Goal: Information Seeking & Learning: Learn about a topic

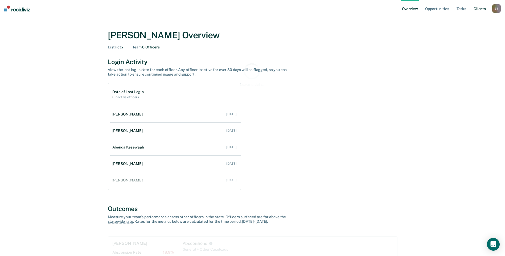
click at [481, 10] on link "Client s" at bounding box center [479, 8] width 14 height 17
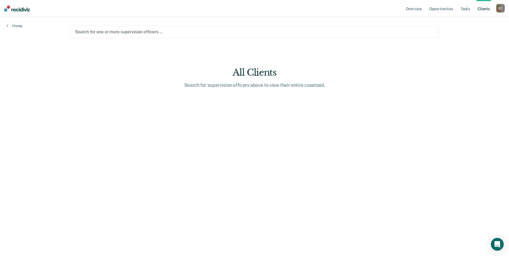
click at [259, 32] on div at bounding box center [254, 32] width 359 height 6
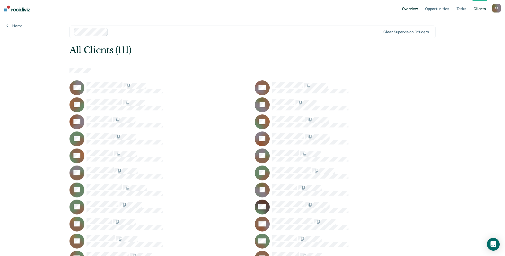
click at [411, 7] on link "Overview" at bounding box center [410, 8] width 18 height 17
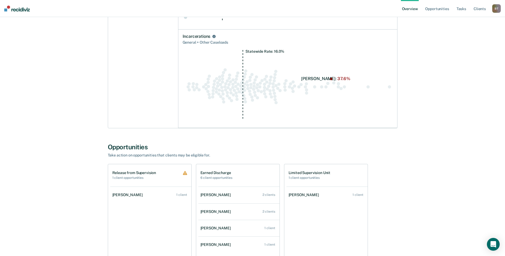
scroll to position [372, 0]
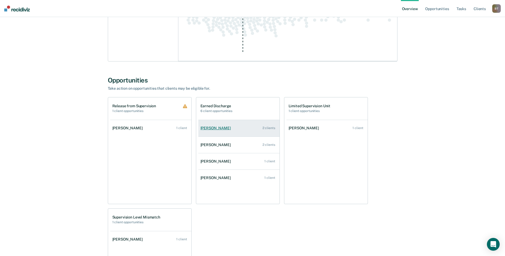
click at [268, 127] on div "2 clients" at bounding box center [268, 128] width 13 height 4
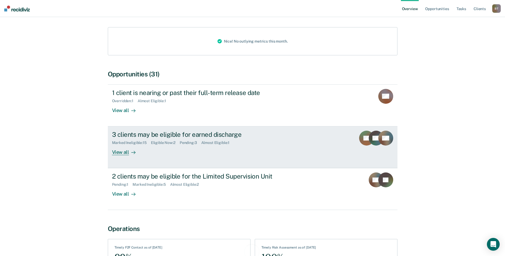
scroll to position [80, 0]
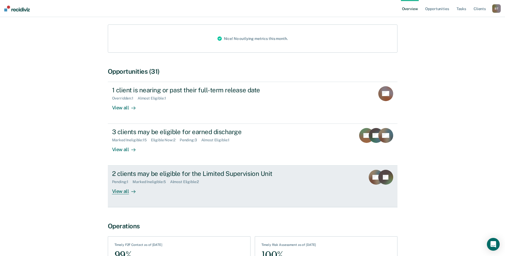
click at [124, 185] on div "View all" at bounding box center [127, 189] width 30 height 10
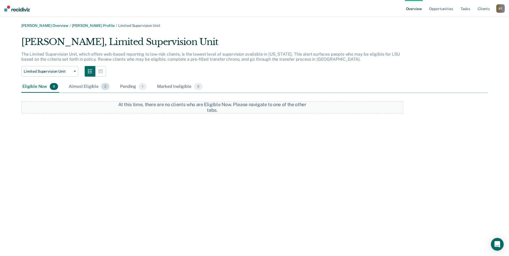
click at [93, 87] on div "Almost Eligible 2" at bounding box center [89, 87] width 43 height 12
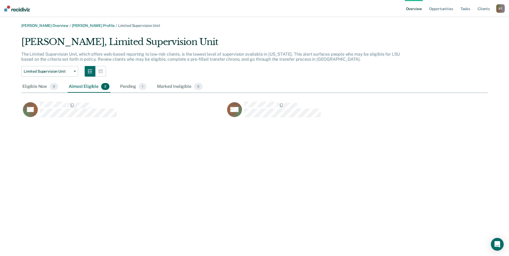
scroll to position [82, 462]
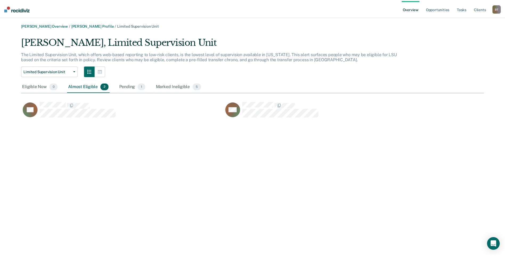
scroll to position [80, 0]
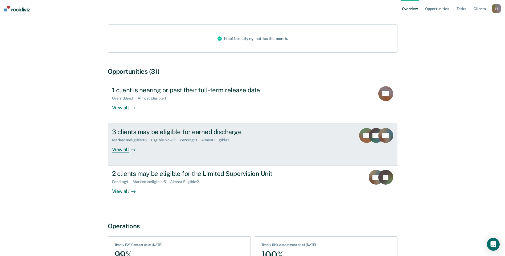
click at [117, 142] on div "View all" at bounding box center [127, 147] width 30 height 10
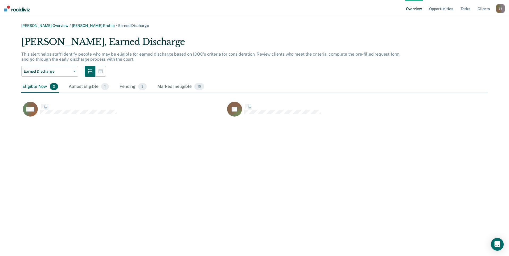
scroll to position [82, 462]
click at [125, 88] on div "Pending 3" at bounding box center [132, 87] width 29 height 12
click at [90, 88] on div "Almost Eligible 1" at bounding box center [89, 87] width 42 height 12
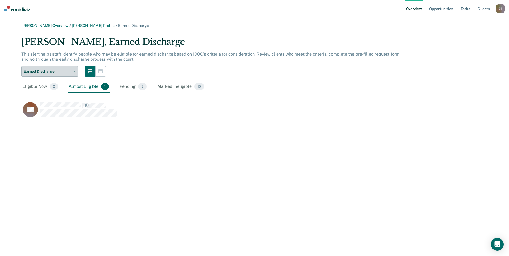
click at [74, 71] on icon "button" at bounding box center [75, 71] width 2 height 1
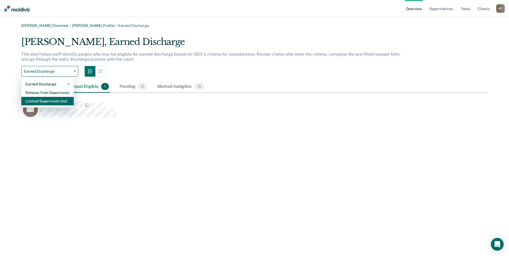
click at [60, 102] on div "Limited Supervision Unit" at bounding box center [48, 101] width 44 height 9
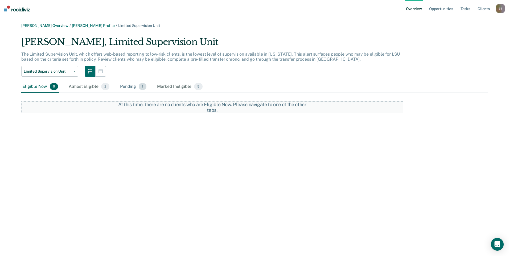
click at [127, 86] on div "Pending 1" at bounding box center [133, 87] width 28 height 12
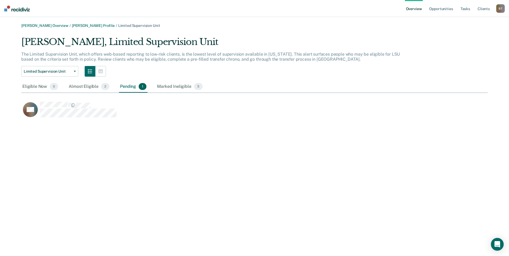
scroll to position [82, 462]
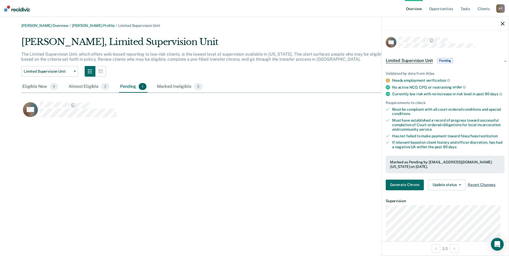
click at [482, 187] on span "Revert Changes" at bounding box center [481, 185] width 28 height 5
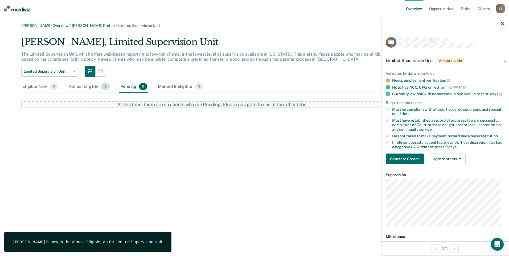
click at [87, 86] on div "Almost Eligible 3" at bounding box center [89, 87] width 43 height 12
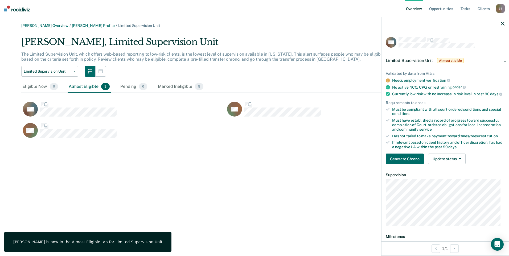
scroll to position [103, 462]
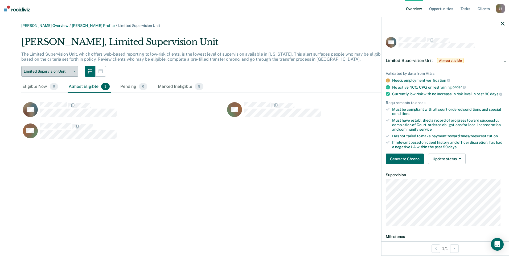
click at [75, 70] on button "Limited Supervision Unit" at bounding box center [49, 71] width 57 height 11
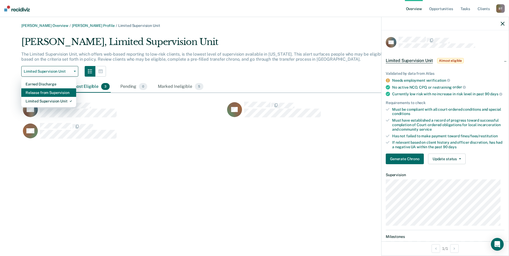
click at [70, 92] on div "Release from Supervision" at bounding box center [49, 92] width 46 height 9
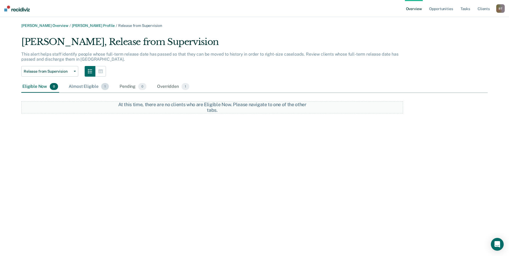
click at [78, 86] on div "Almost Eligible 1" at bounding box center [89, 87] width 42 height 12
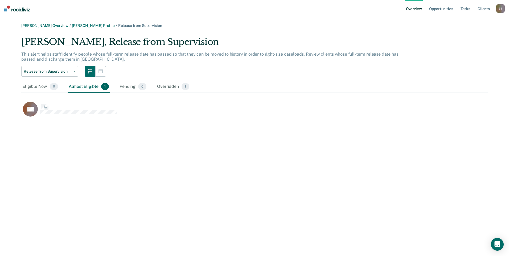
scroll to position [82, 462]
click at [164, 85] on div "Overridden 1" at bounding box center [173, 87] width 34 height 12
click at [81, 86] on div "Almost Eligible 1" at bounding box center [89, 87] width 42 height 12
click at [169, 87] on div "Overridden 1" at bounding box center [173, 87] width 34 height 12
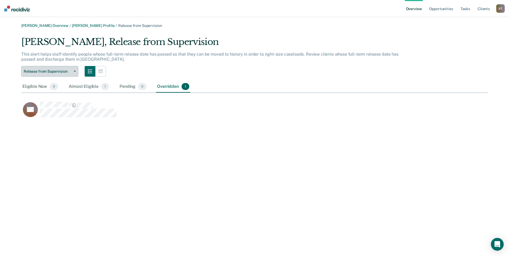
click at [76, 71] on icon "button" at bounding box center [75, 71] width 2 height 1
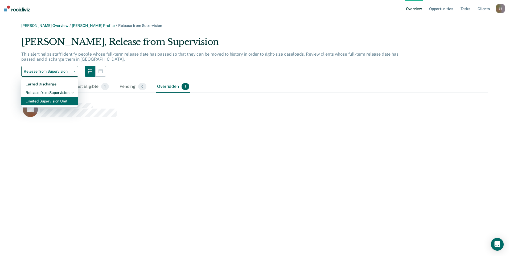
click at [61, 101] on div "Limited Supervision Unit" at bounding box center [50, 101] width 48 height 9
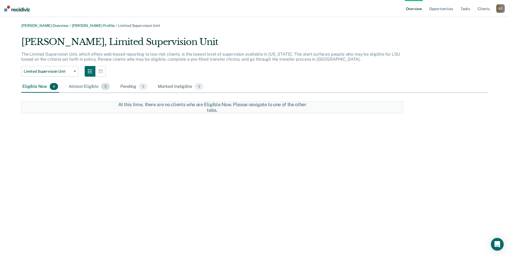
click at [84, 88] on div "Almost Eligible 3" at bounding box center [89, 87] width 43 height 12
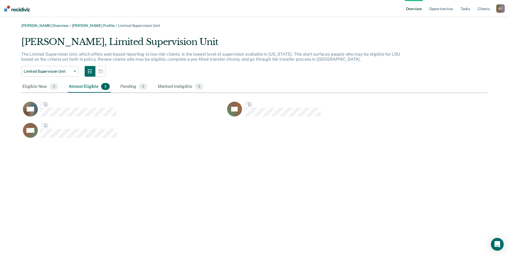
scroll to position [103, 462]
